Goal: Information Seeking & Learning: Learn about a topic

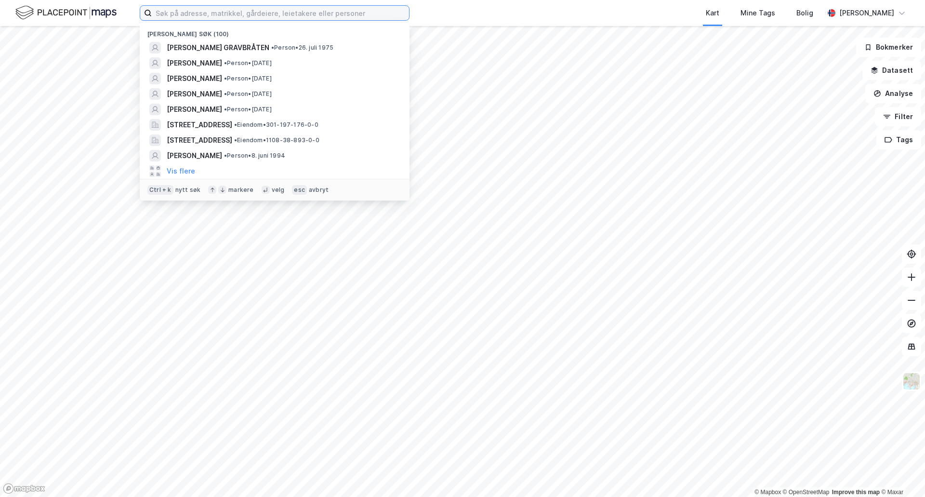
click at [261, 14] on input at bounding box center [280, 13] width 257 height 14
paste input "Mucho Brown"
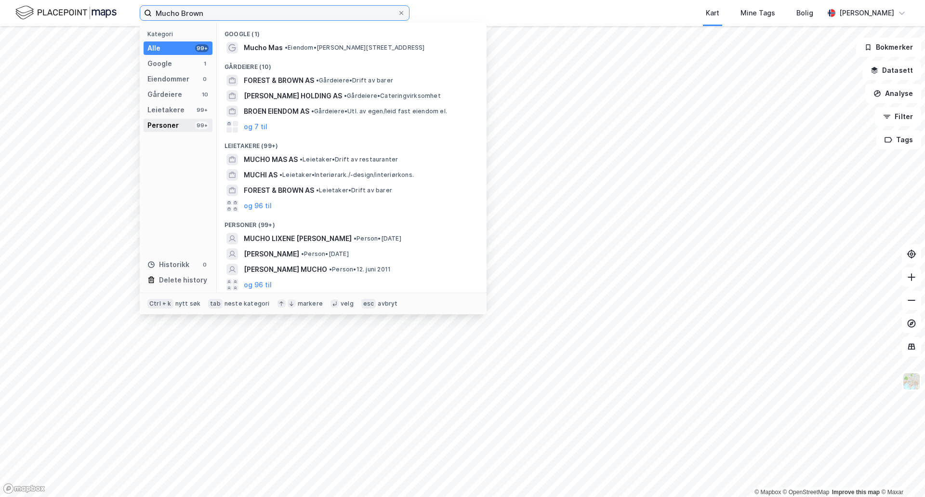
type input "Mucho Brown"
click at [182, 124] on div "Personer 99+" at bounding box center [178, 125] width 69 height 13
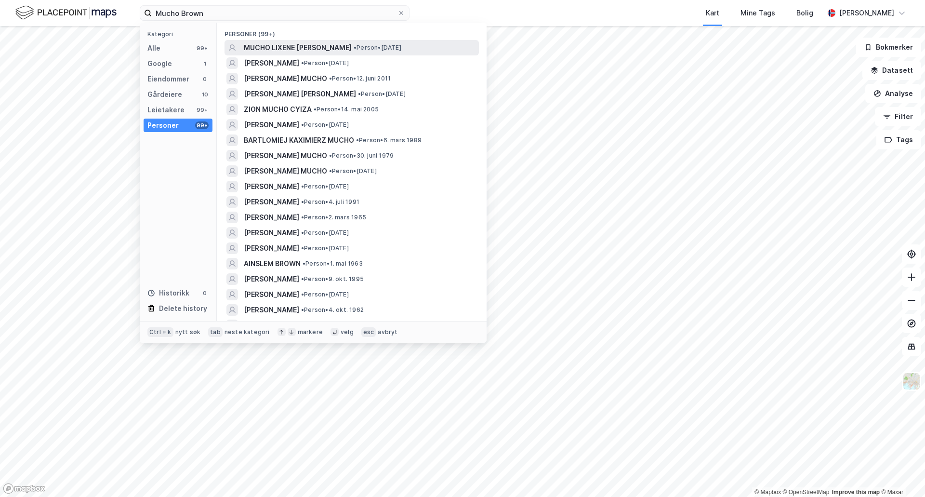
click at [325, 49] on span "MUCHO LIXENE [PERSON_NAME]" at bounding box center [298, 48] width 108 height 12
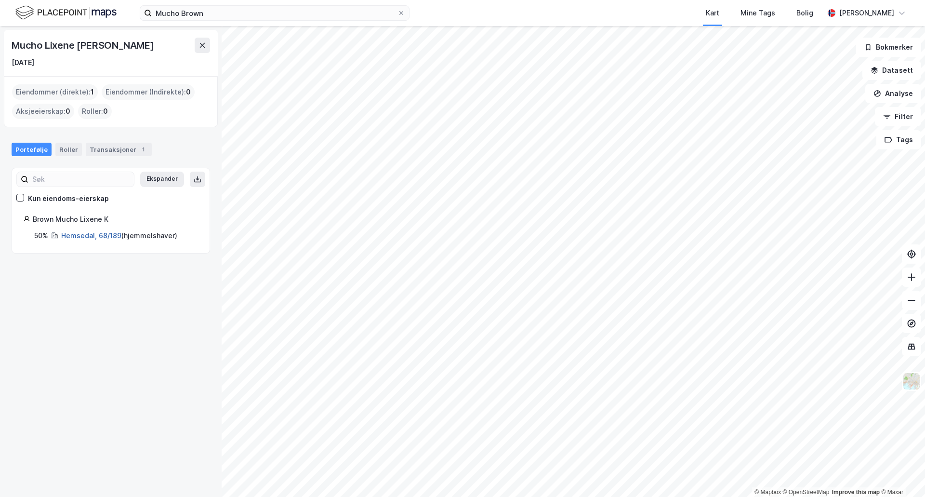
click at [112, 236] on link "Hemsedal, 68/189" at bounding box center [91, 235] width 60 height 8
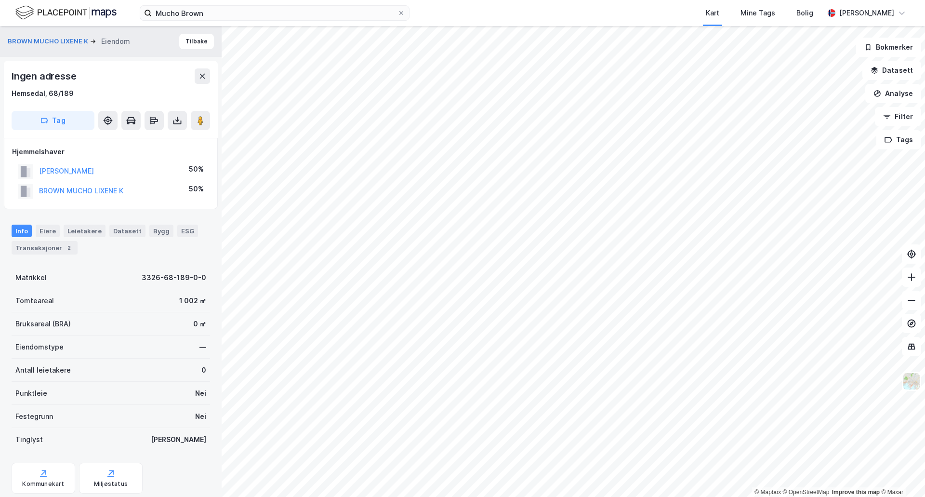
click at [49, 166] on div "[PERSON_NAME]" at bounding box center [66, 171] width 55 height 12
click at [0, 0] on button "[PERSON_NAME]" at bounding box center [0, 0] width 0 height 0
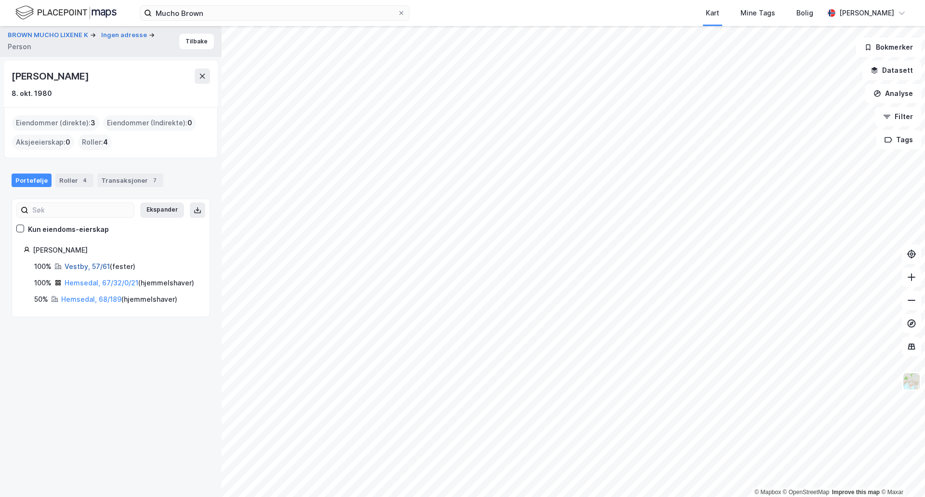
click at [70, 269] on link "Vestby, 57/61" at bounding box center [87, 266] width 45 height 8
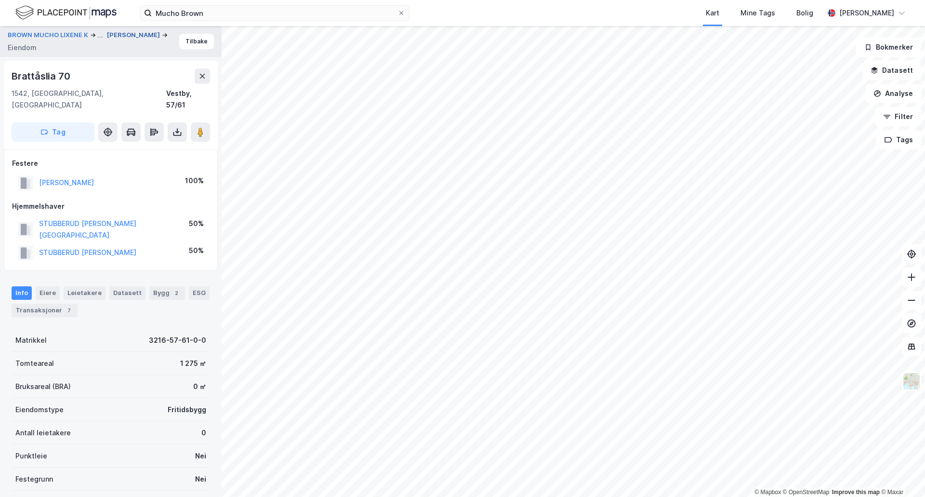
click at [107, 40] on button "[PERSON_NAME]" at bounding box center [134, 35] width 55 height 10
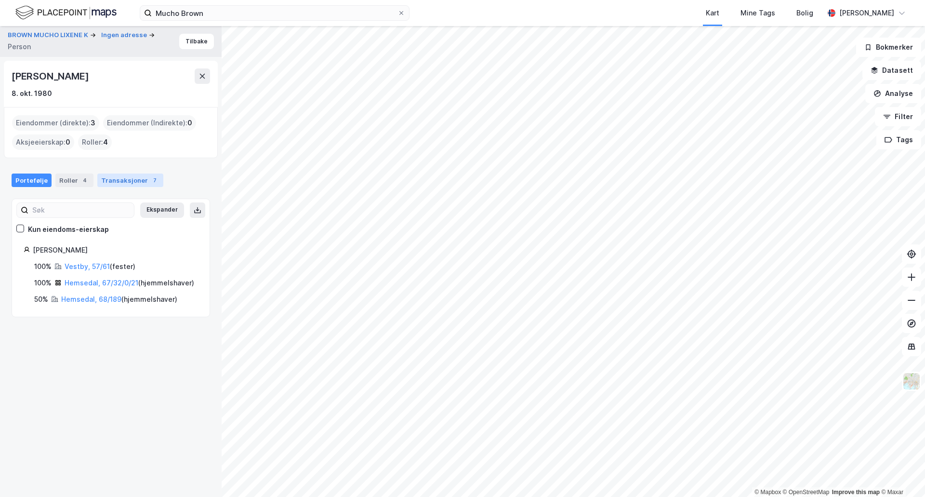
click at [135, 179] on div "Transaksjoner 7" at bounding box center [130, 179] width 66 height 13
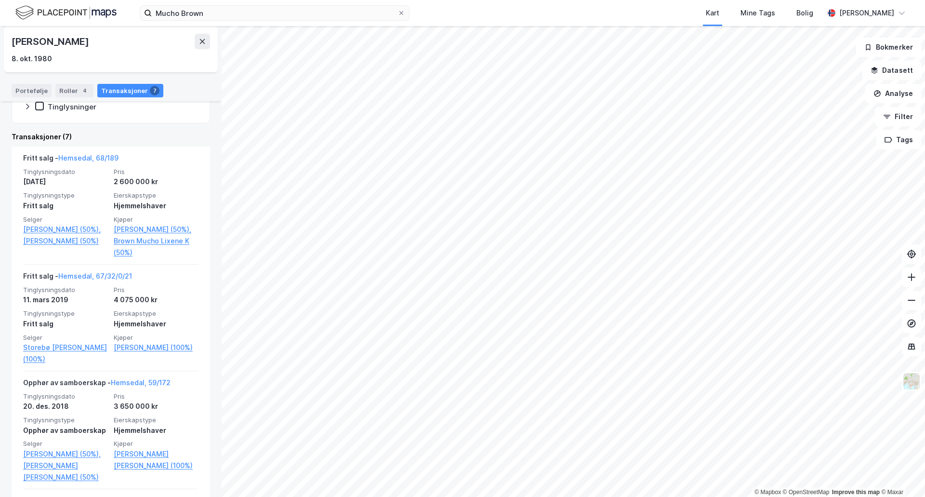
scroll to position [241, 0]
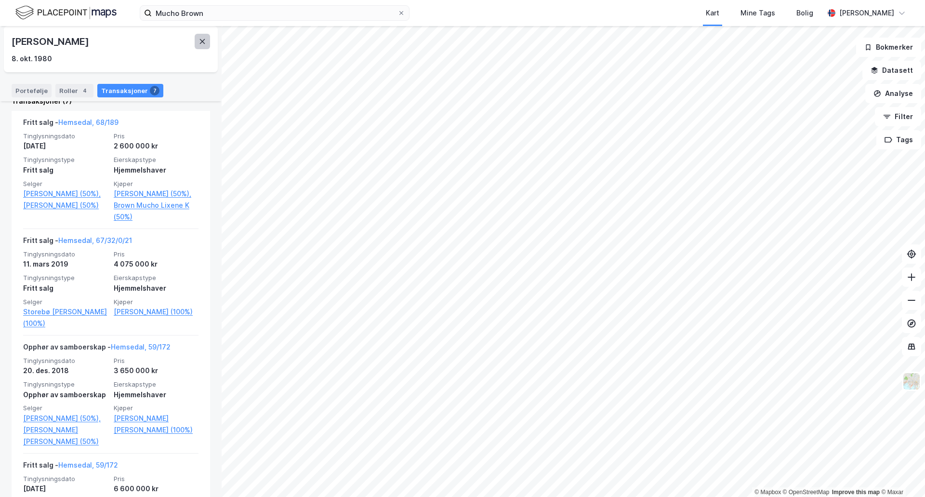
click at [199, 43] on button at bounding box center [202, 41] width 15 height 15
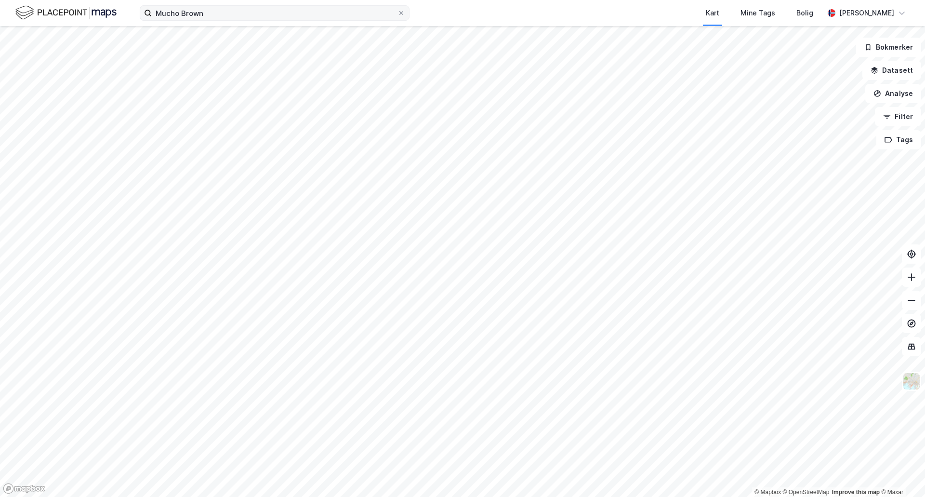
click at [188, 20] on label "Mucho Brown" at bounding box center [275, 12] width 270 height 15
click at [188, 20] on input "Mucho Brown" at bounding box center [275, 13] width 246 height 14
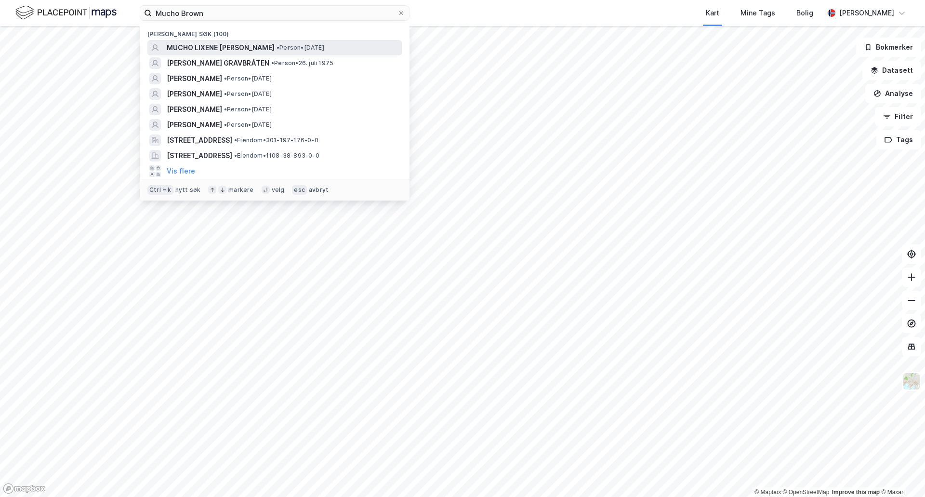
click at [219, 43] on span "MUCHO LIXENE [PERSON_NAME]" at bounding box center [221, 48] width 108 height 12
